Goal: Task Accomplishment & Management: Use online tool/utility

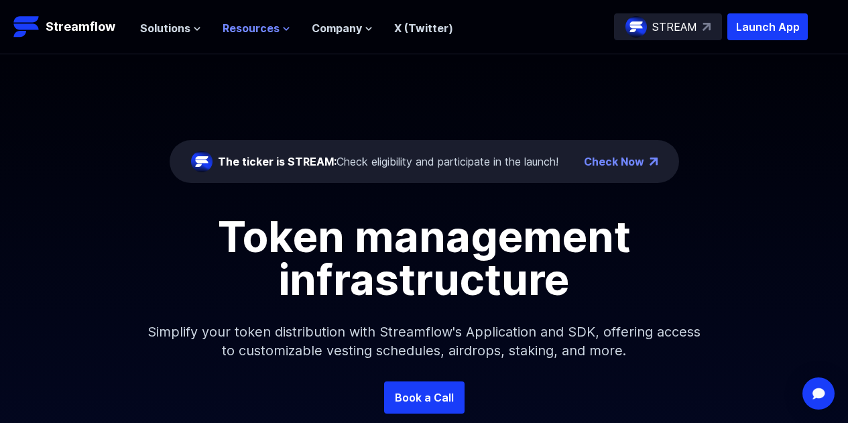
click at [231, 25] on span "Resources" at bounding box center [251, 28] width 57 height 16
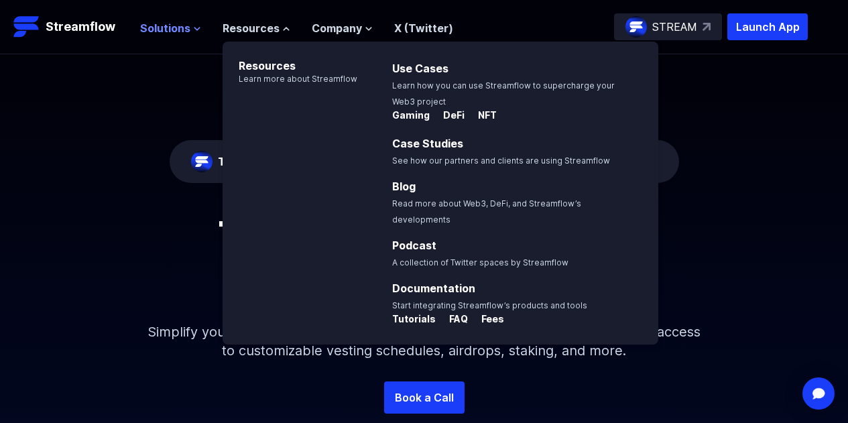
click at [176, 23] on span "Solutions" at bounding box center [165, 28] width 50 height 16
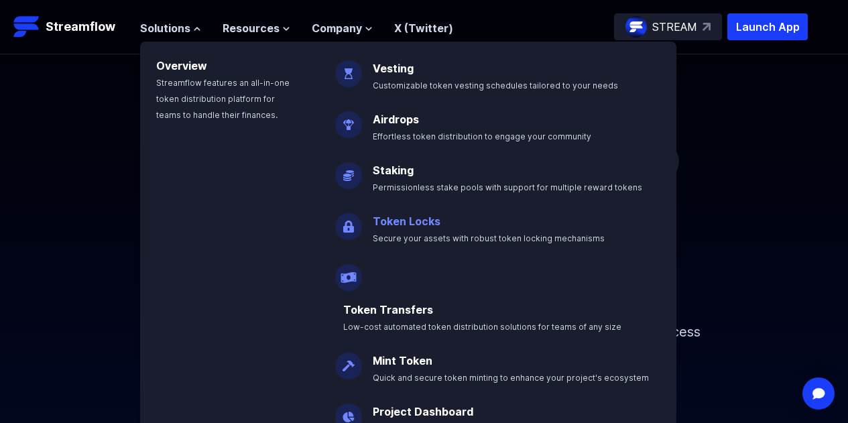
click at [424, 234] on span "Secure your assets with robust token locking mechanisms" at bounding box center [489, 238] width 232 height 10
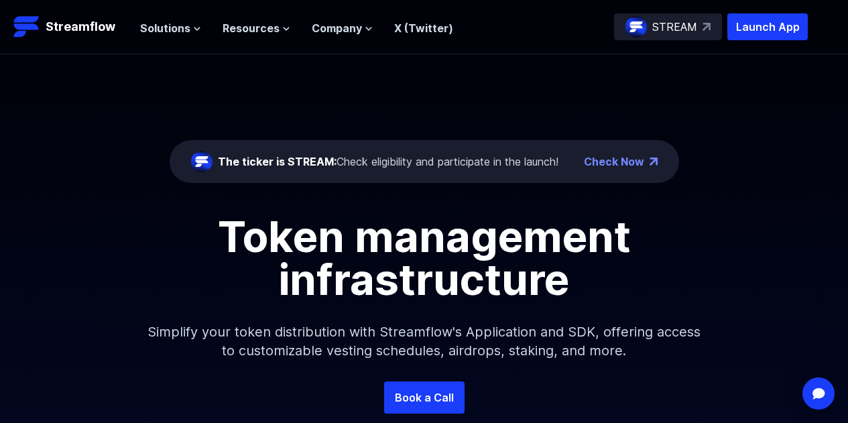
click at [337, 104] on div "The ticker is STREAM: Check eligibility and participate in the launch! Check No…" at bounding box center [424, 217] width 848 height 327
click at [158, 32] on span "Solutions" at bounding box center [165, 28] width 50 height 16
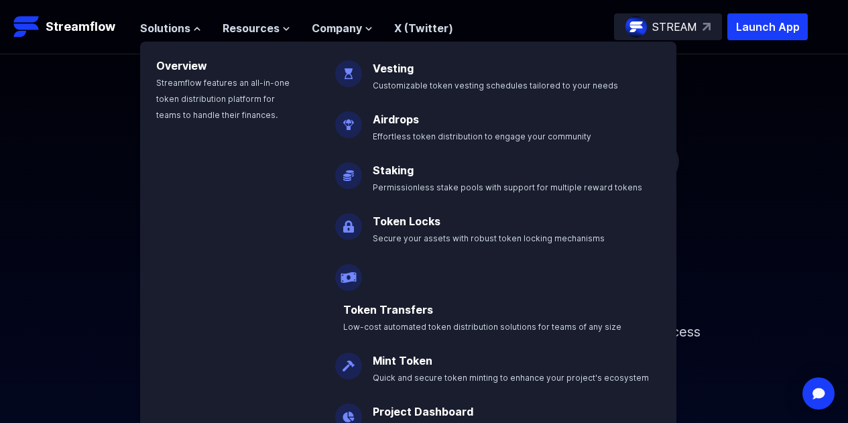
click at [72, 177] on div "The ticker is STREAM: Check eligibility and participate in the launch! Check No…" at bounding box center [424, 217] width 848 height 327
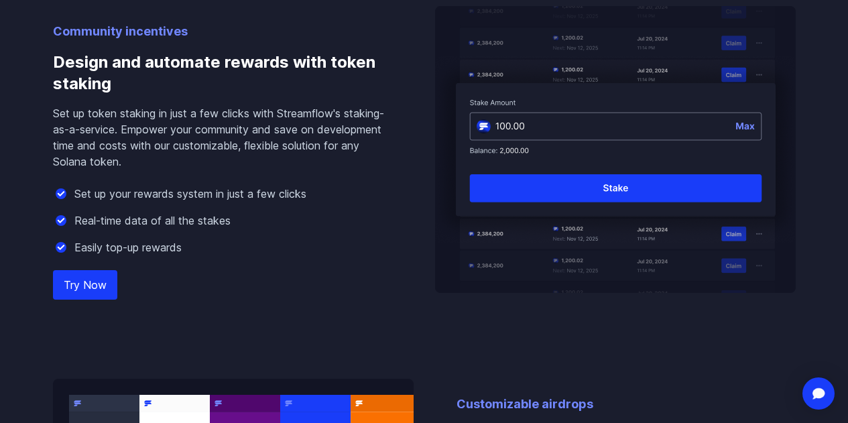
scroll to position [1273, 0]
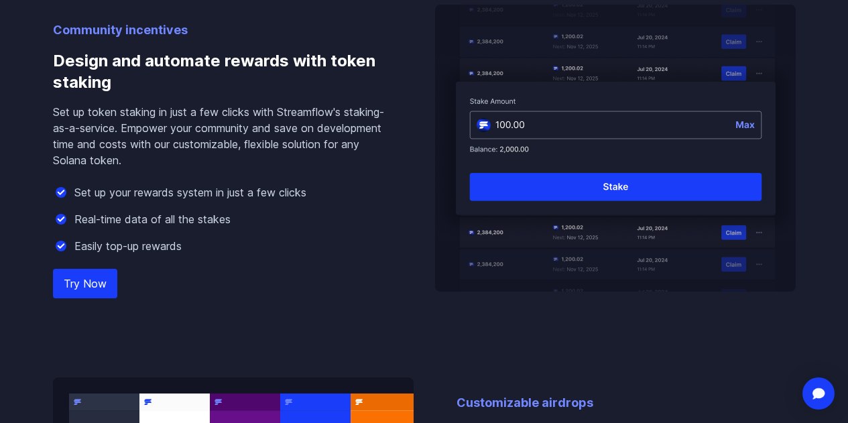
click at [76, 298] on link "Try Now" at bounding box center [85, 284] width 64 height 30
click at [89, 298] on link "Try Now" at bounding box center [85, 284] width 64 height 30
click at [80, 298] on link "Try Now" at bounding box center [85, 284] width 64 height 30
click at [91, 298] on link "Try Now" at bounding box center [85, 284] width 64 height 30
